Goal: Task Accomplishment & Management: Manage account settings

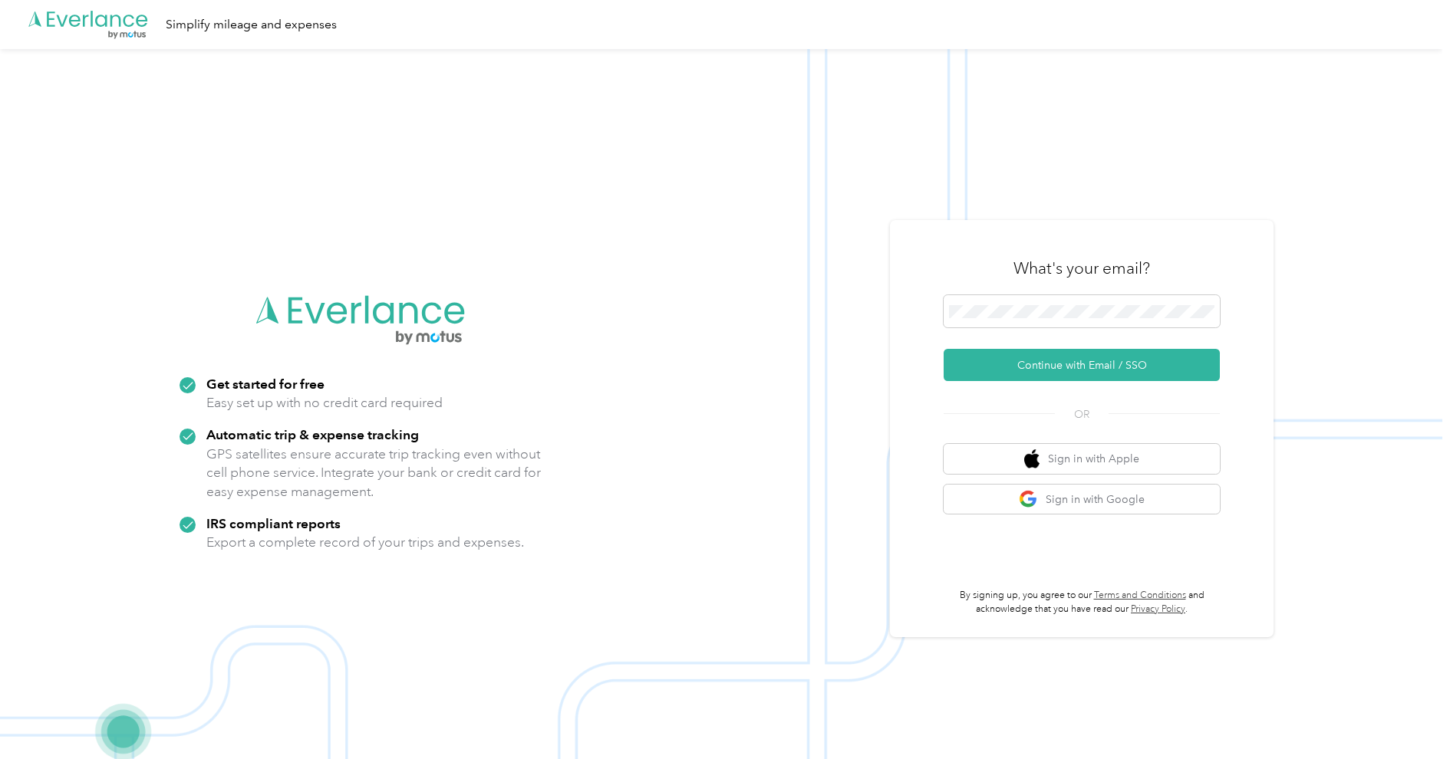
click at [1111, 289] on div "What's your email?" at bounding box center [1081, 269] width 276 height 54
click at [1067, 386] on div "What's your email? Continue with Email / SSO OR Sign in with Apple Sign in with…" at bounding box center [1081, 429] width 276 height 374
click at [1068, 373] on button "Continue with Email / SSO" at bounding box center [1081, 365] width 276 height 32
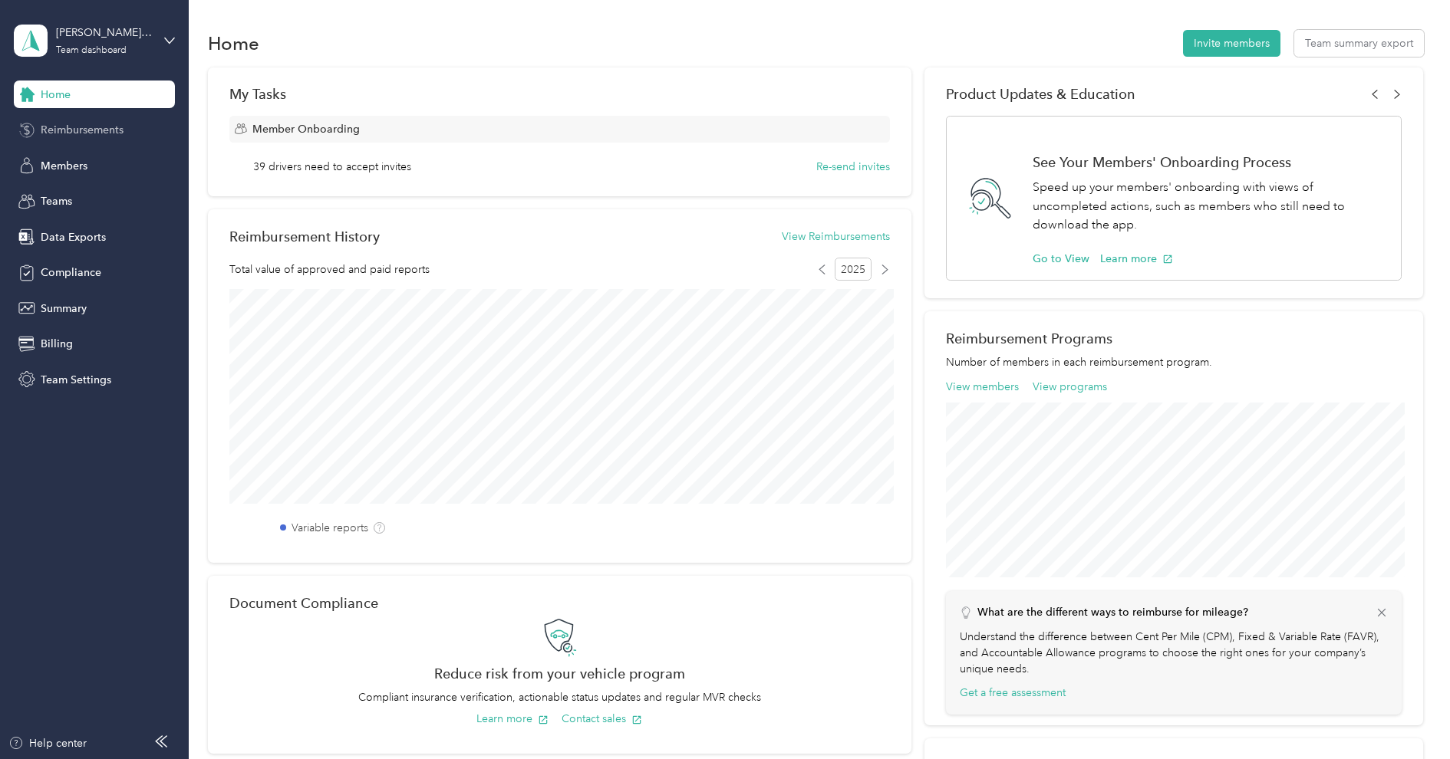
click at [97, 117] on div "Reimbursements" at bounding box center [94, 131] width 161 height 28
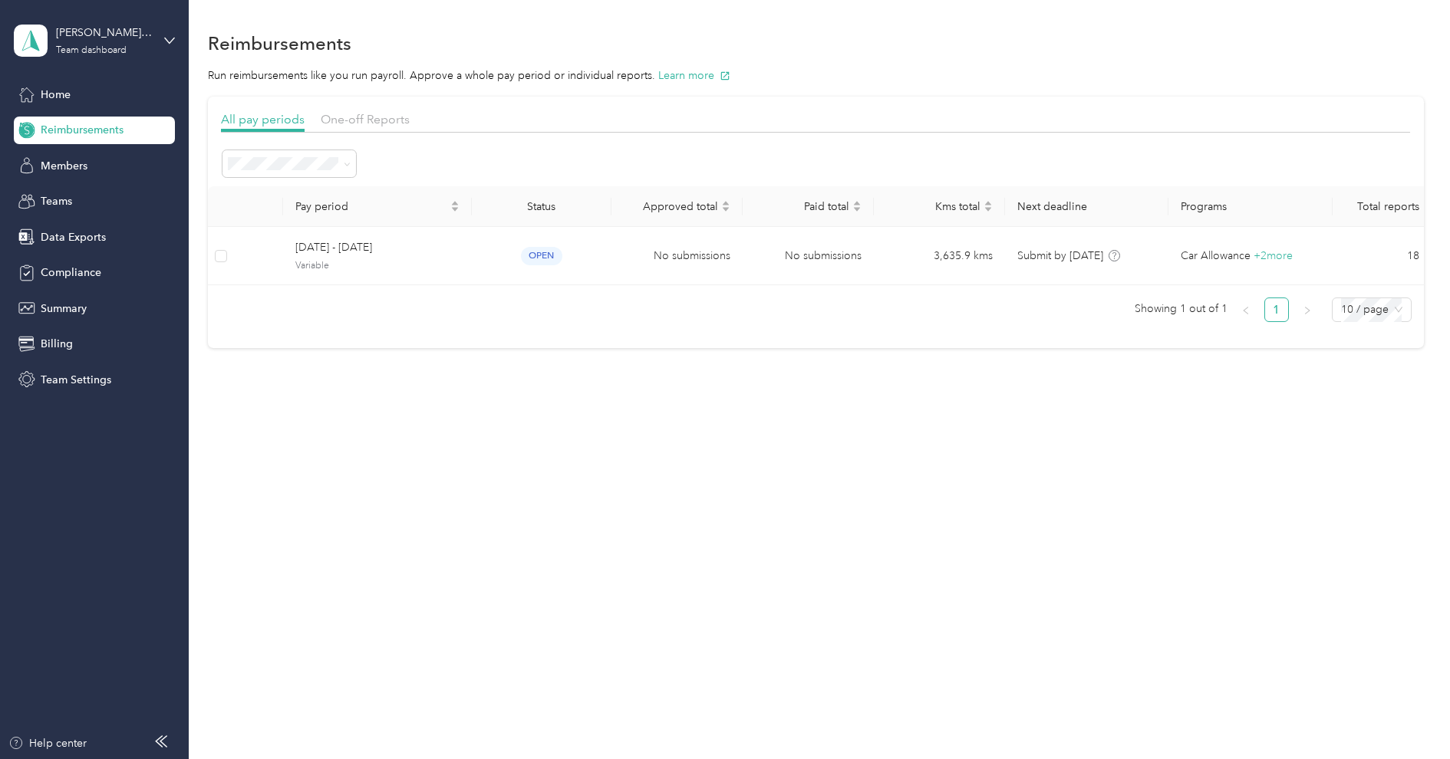
click at [271, 193] on div "All periods" at bounding box center [289, 191] width 112 height 16
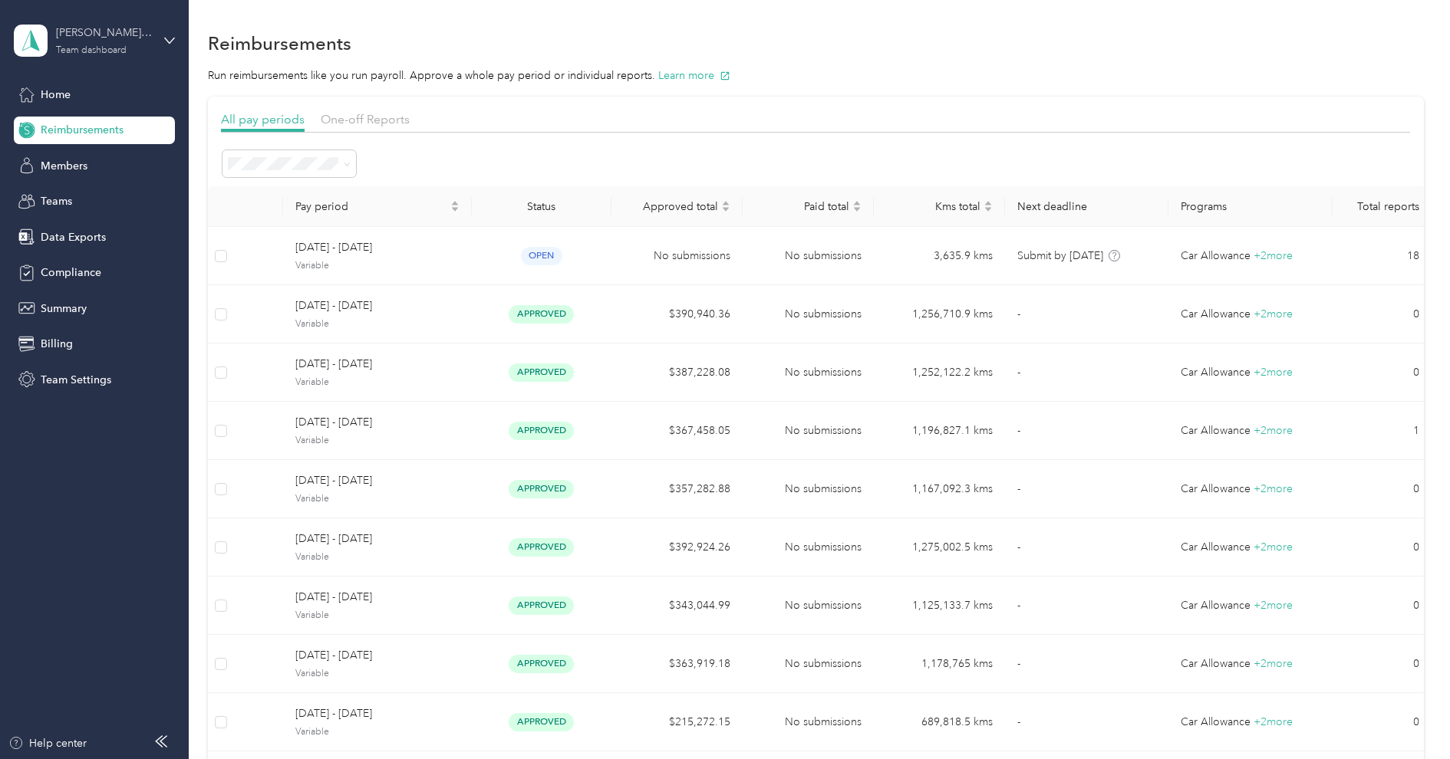
click at [92, 50] on div "Team dashboard" at bounding box center [91, 50] width 71 height 9
click at [86, 193] on div "Log out" at bounding box center [219, 196] width 388 height 27
